Goal: Task Accomplishment & Management: Use online tool/utility

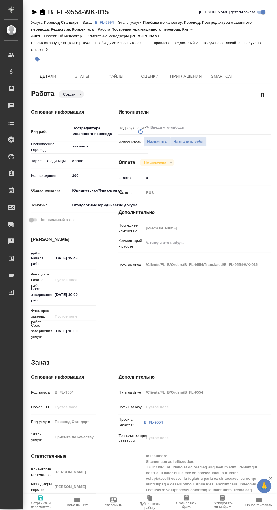
type textarea "x"
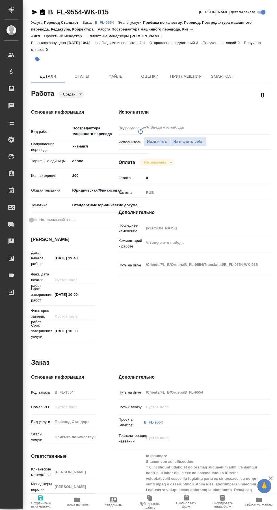
type textarea "x"
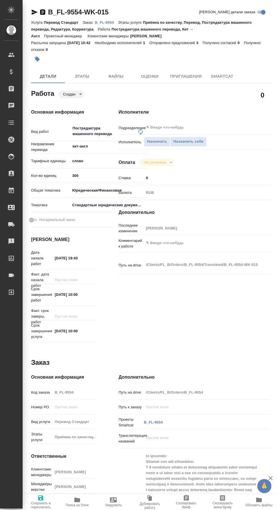
type textarea "x"
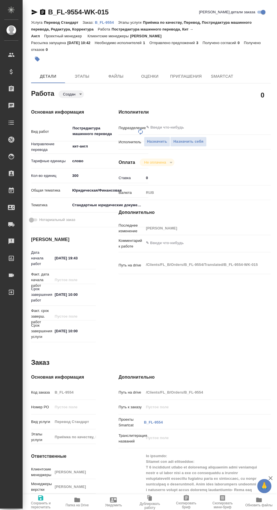
type textarea "x"
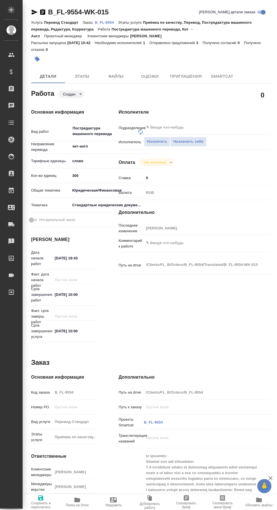
type textarea "x"
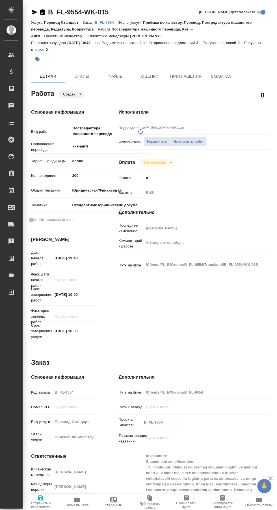
type textarea "x"
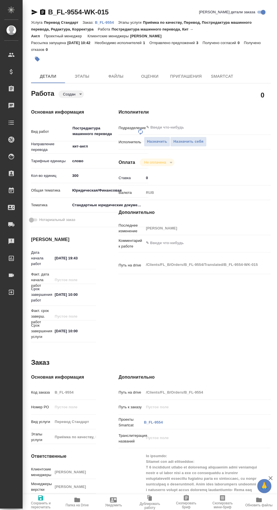
click at [105, 23] on p "B_FL-9554" at bounding box center [106, 22] width 23 height 4
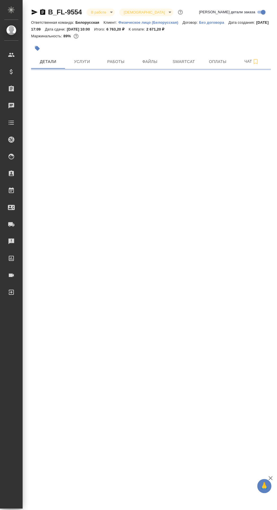
select select "RU"
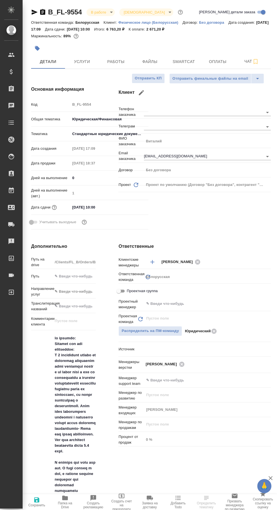
type textarea "x"
click at [114, 60] on span "Работы" at bounding box center [115, 61] width 27 height 7
